Goal: Task Accomplishment & Management: Manage account settings

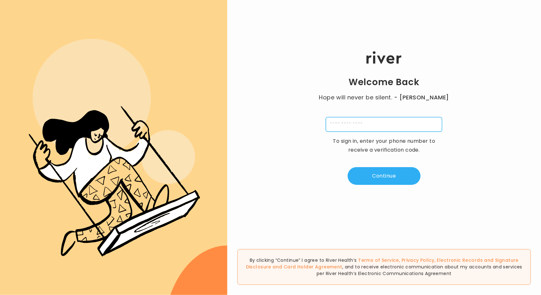
click at [382, 125] on input "tel" at bounding box center [384, 124] width 116 height 15
type input "**********"
type input "*"
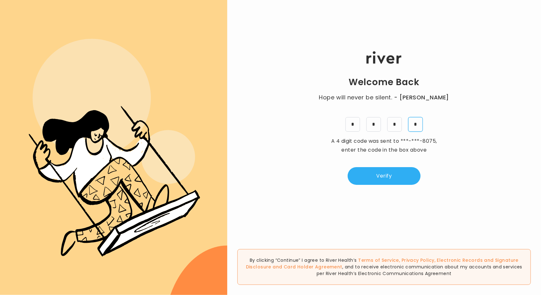
type input "*"
click at [403, 170] on button "Verify" at bounding box center [384, 176] width 73 height 18
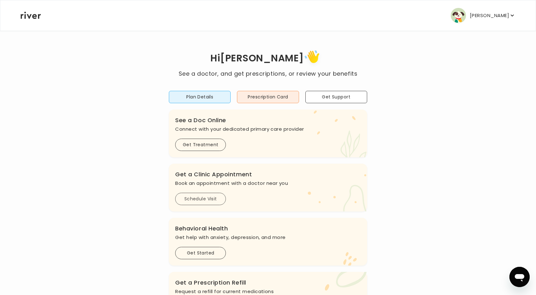
click at [215, 200] on button "Schedule Visit" at bounding box center [200, 199] width 51 height 12
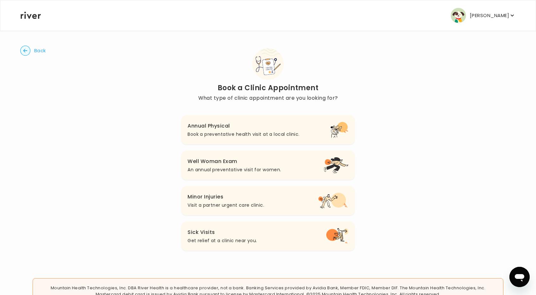
click at [250, 144] on button "Annual Physical Book a preventative health visit at a local clinic." at bounding box center [267, 129] width 173 height 29
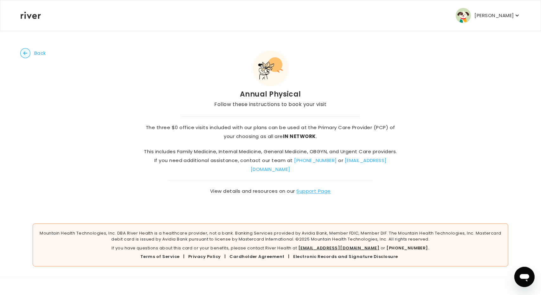
click at [496, 18] on p "Linda Yang" at bounding box center [494, 15] width 39 height 9
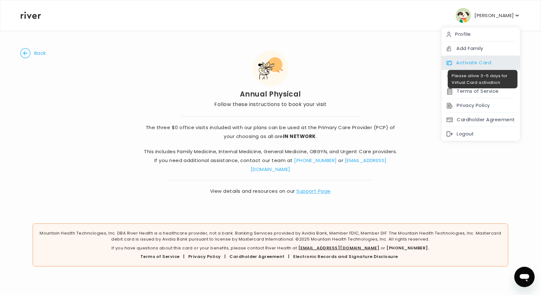
click at [482, 60] on div "Activate Card" at bounding box center [480, 63] width 79 height 14
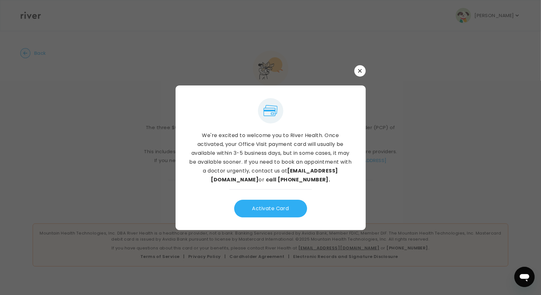
click at [363, 72] on button "button" at bounding box center [359, 70] width 11 height 11
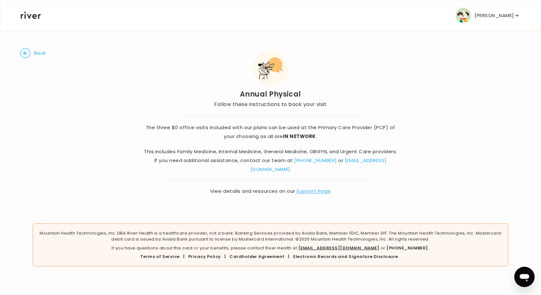
click at [36, 54] on span "Back" at bounding box center [40, 53] width 12 height 9
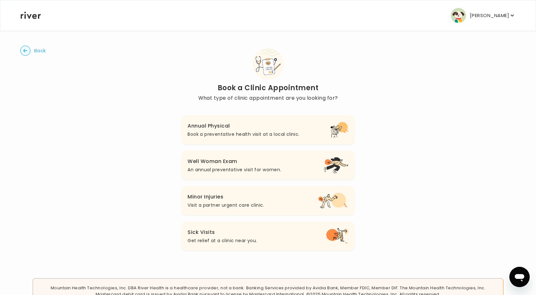
click at [34, 52] on button "Back" at bounding box center [33, 51] width 26 height 10
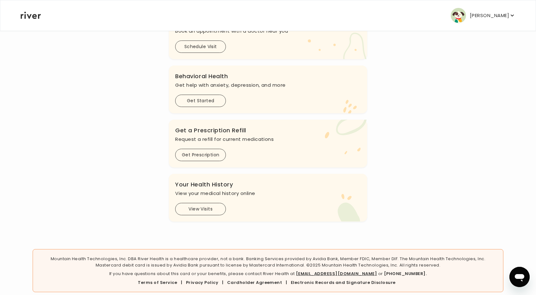
scroll to position [160, 0]
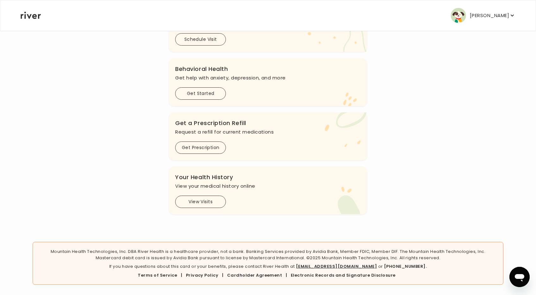
click at [491, 12] on p "Linda Yang" at bounding box center [489, 15] width 39 height 9
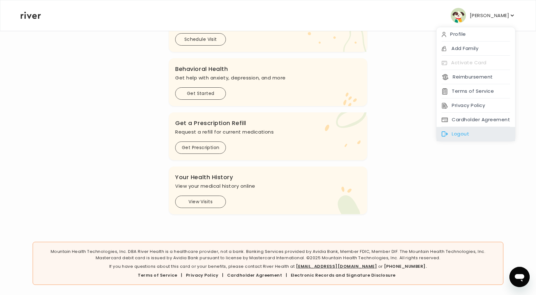
click at [466, 130] on div "Logout" at bounding box center [476, 134] width 79 height 14
